Goal: Task Accomplishment & Management: Manage account settings

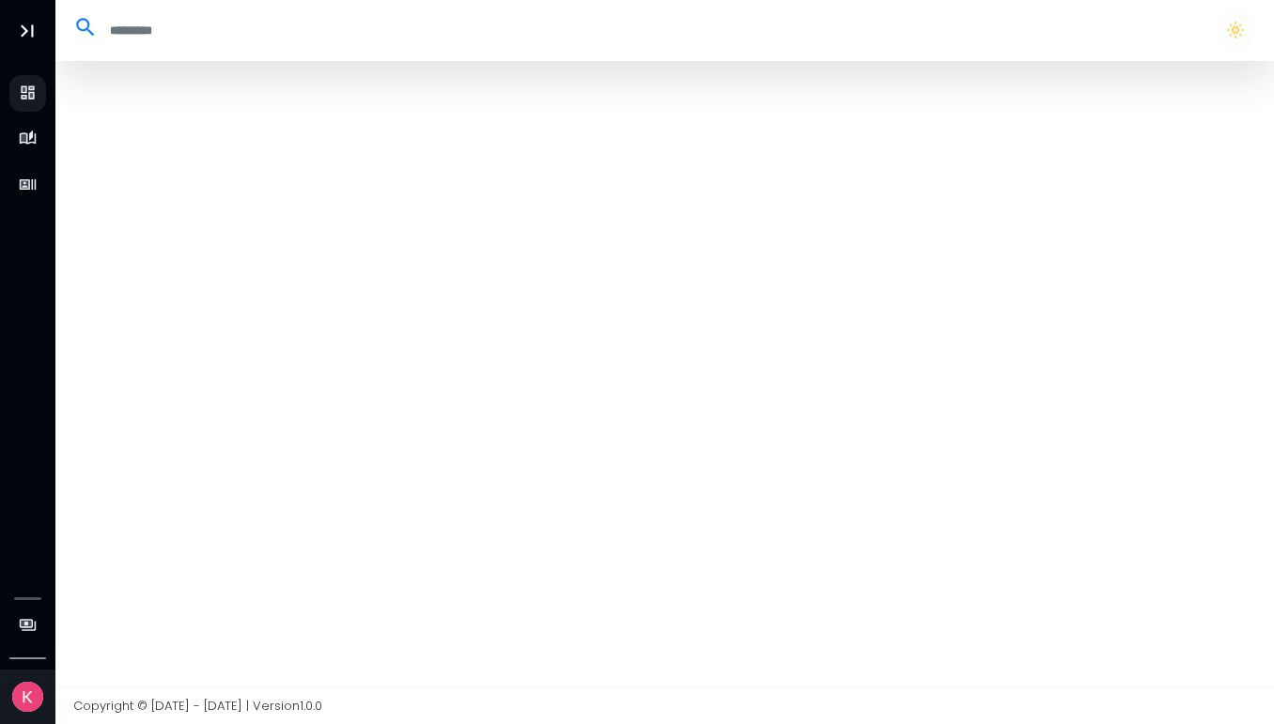
select select "**"
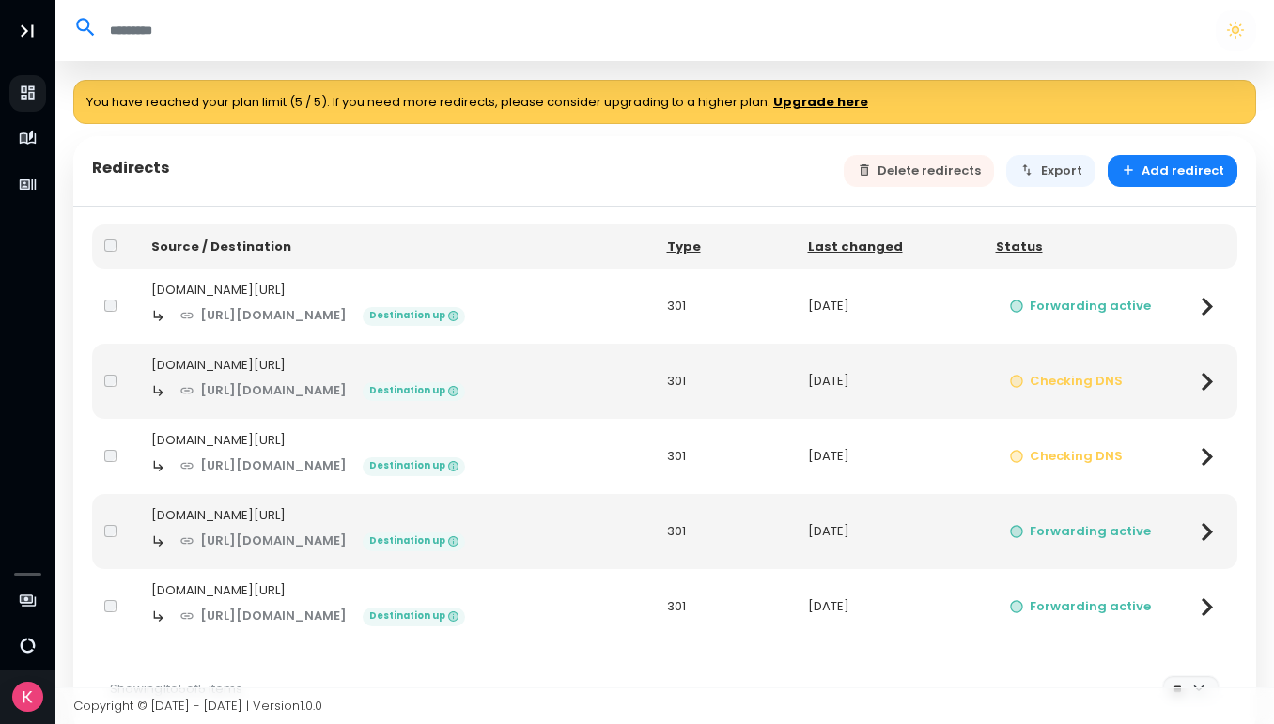
click at [1212, 383] on icon at bounding box center [1206, 382] width 37 height 37
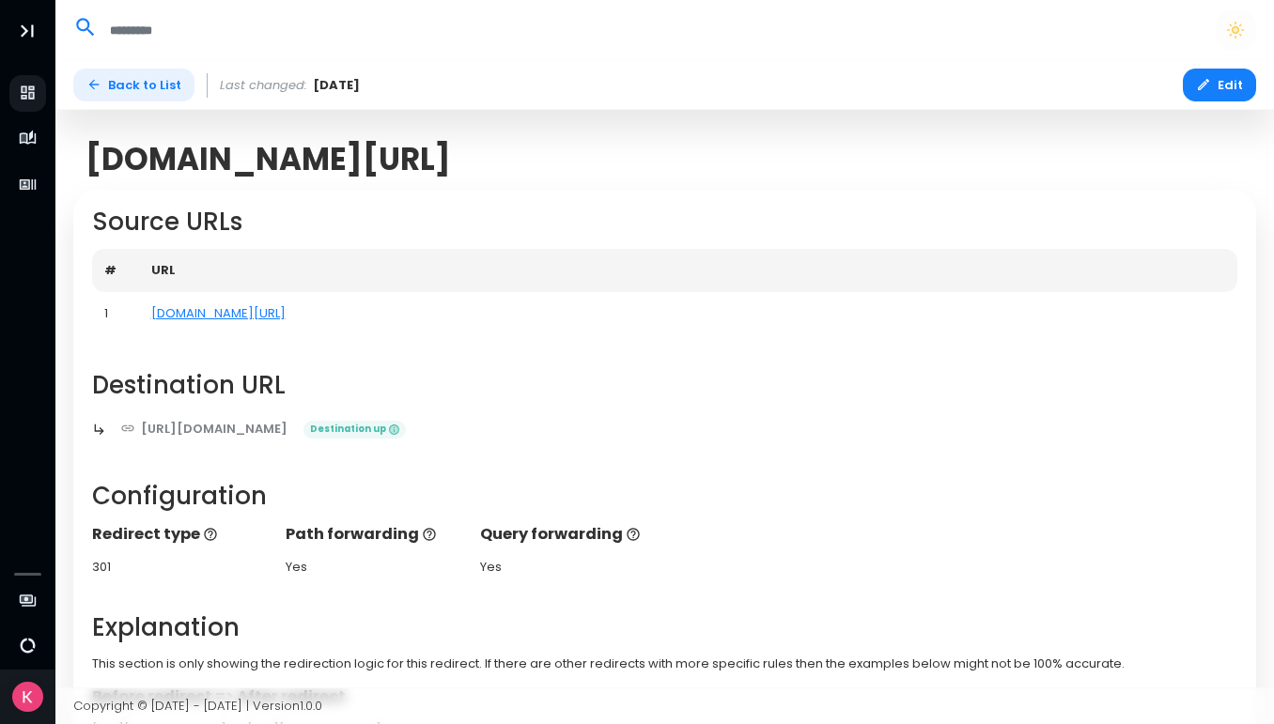
click at [95, 81] on icon at bounding box center [93, 84] width 15 height 15
select select "**"
